Goal: Book appointment/travel/reservation

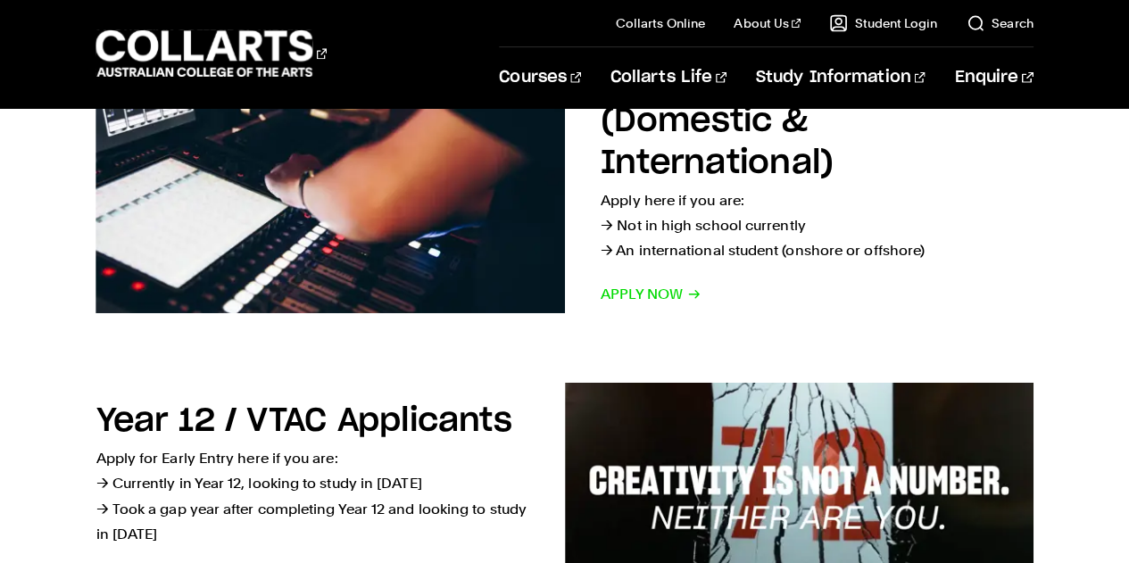
scroll to position [205, 0]
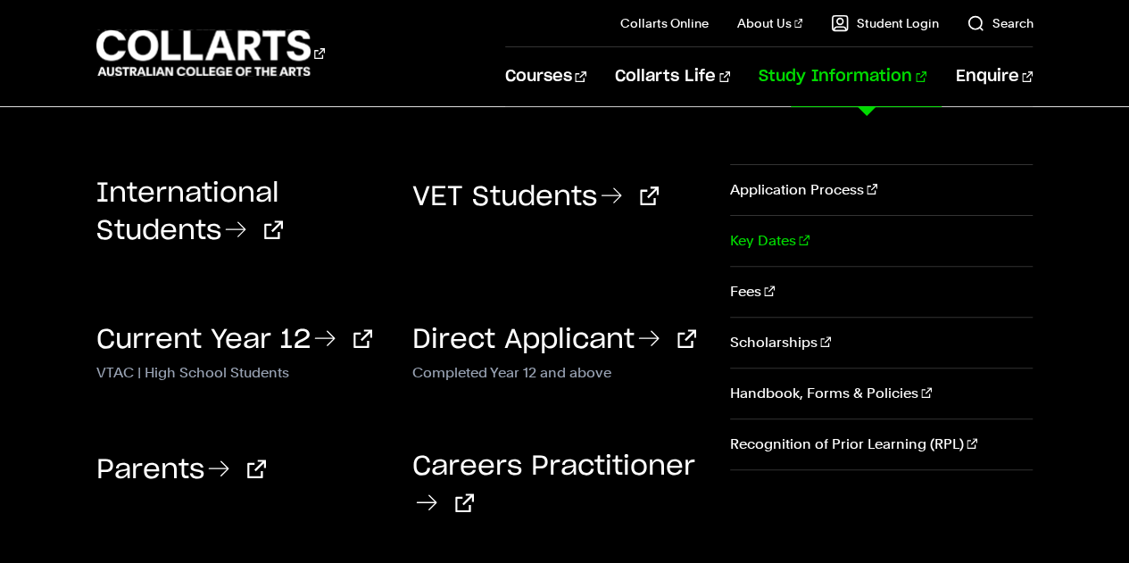
click at [780, 239] on link "Key Dates" at bounding box center [881, 241] width 303 height 50
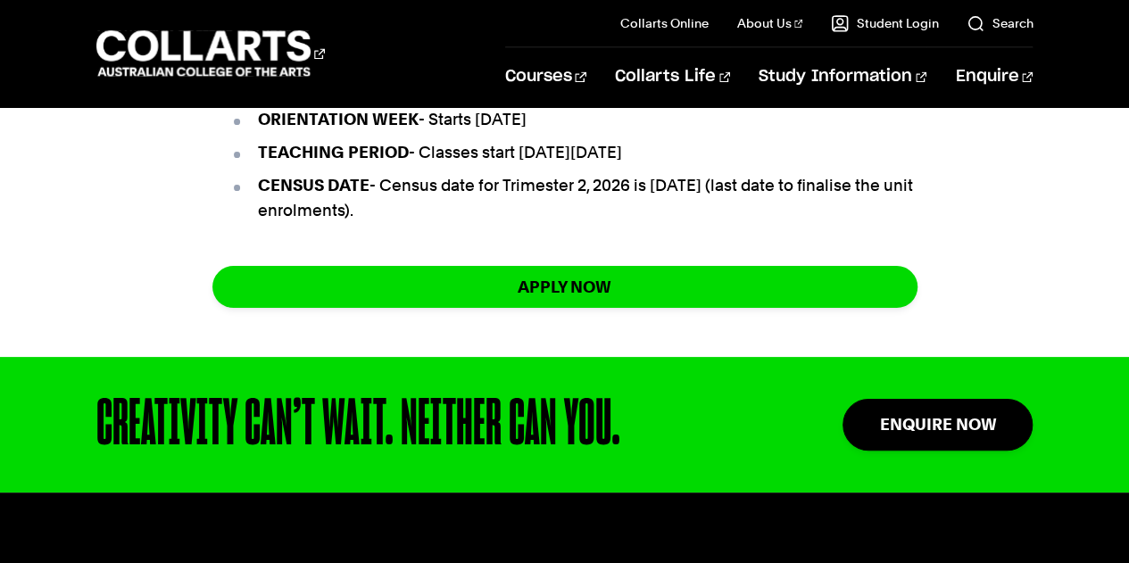
scroll to position [1462, 0]
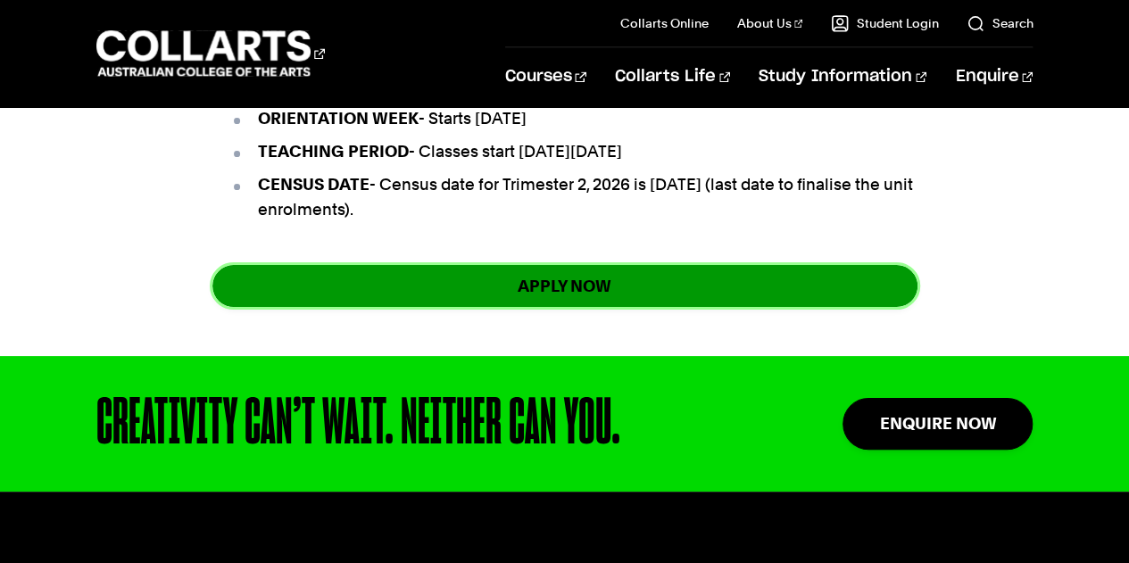
click at [578, 303] on link "apply now" at bounding box center [564, 286] width 705 height 42
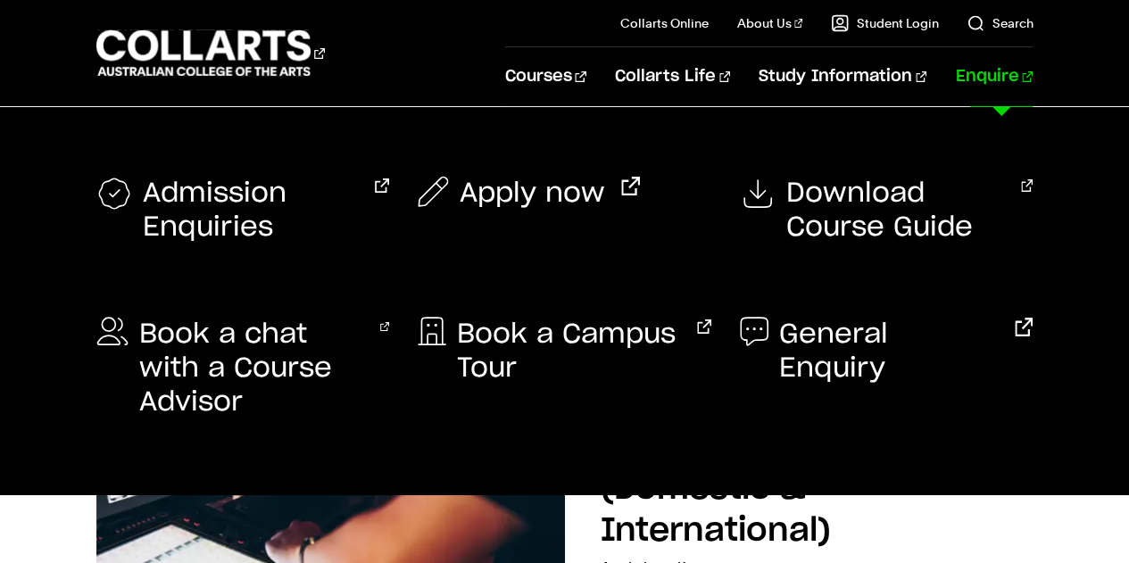
click at [1005, 77] on link "Enquire" at bounding box center [994, 76] width 78 height 59
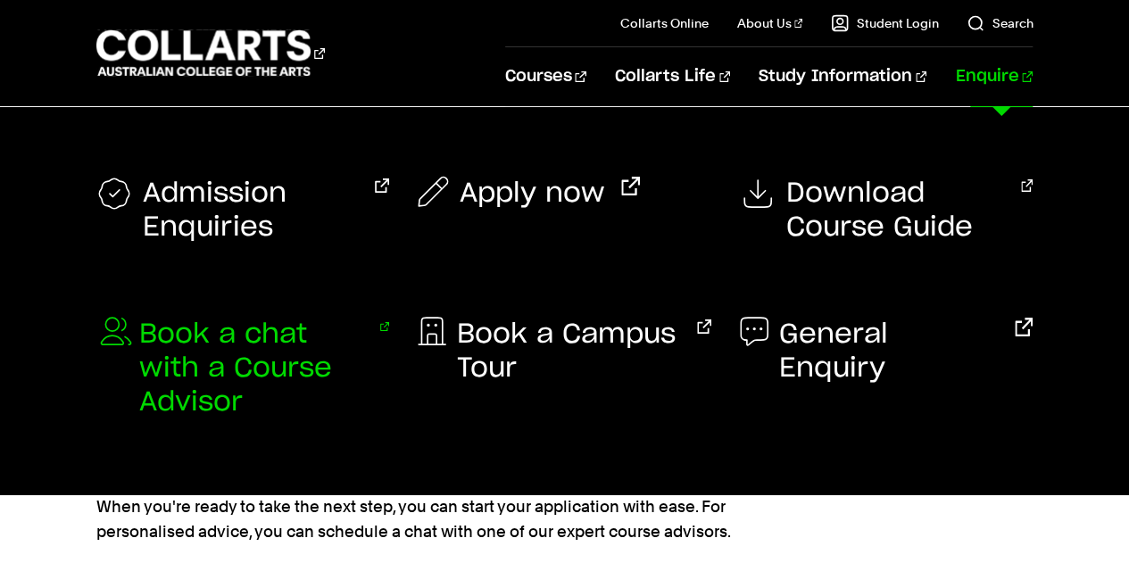
click at [270, 345] on span "Book a chat with a Course Advisor" at bounding box center [252, 369] width 226 height 102
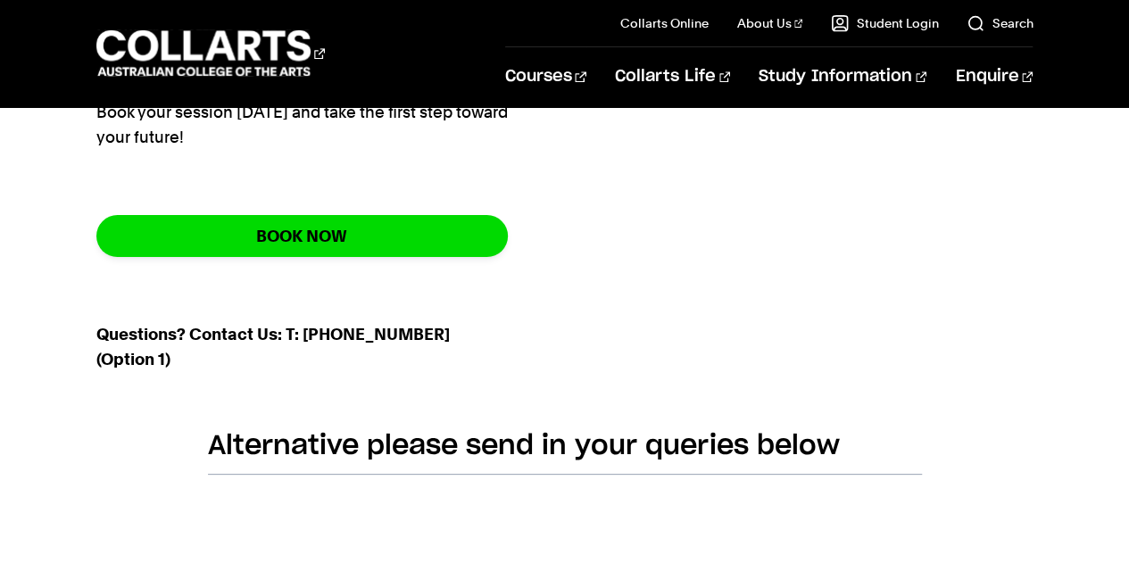
scroll to position [672, 0]
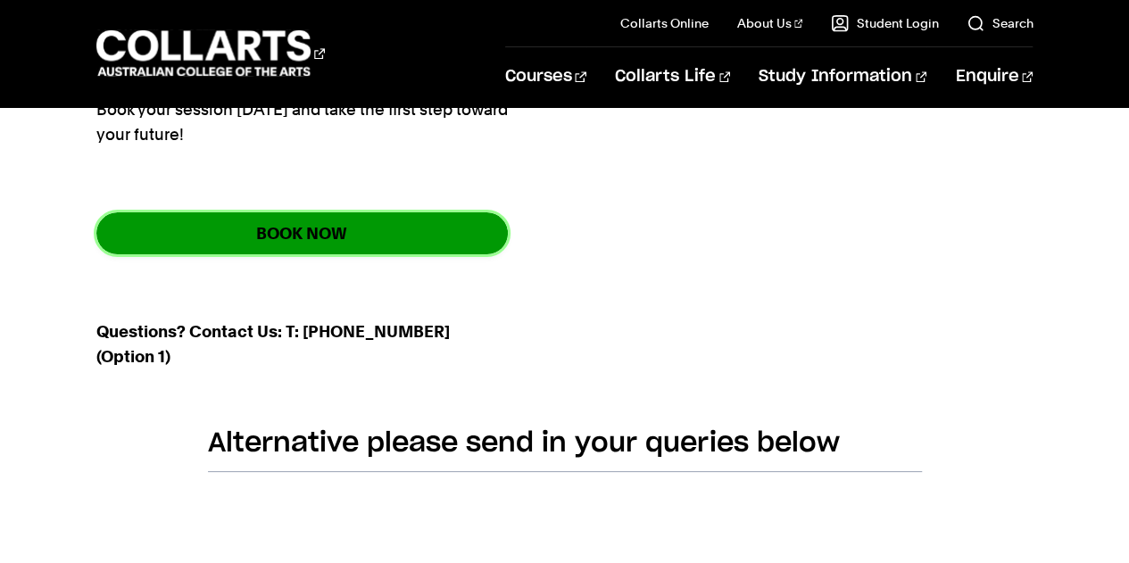
click at [372, 242] on link "BOOK NOW" at bounding box center [302, 233] width 412 height 42
click at [345, 235] on link "BOOK NOW" at bounding box center [302, 233] width 412 height 42
